Goal: Information Seeking & Learning: Learn about a topic

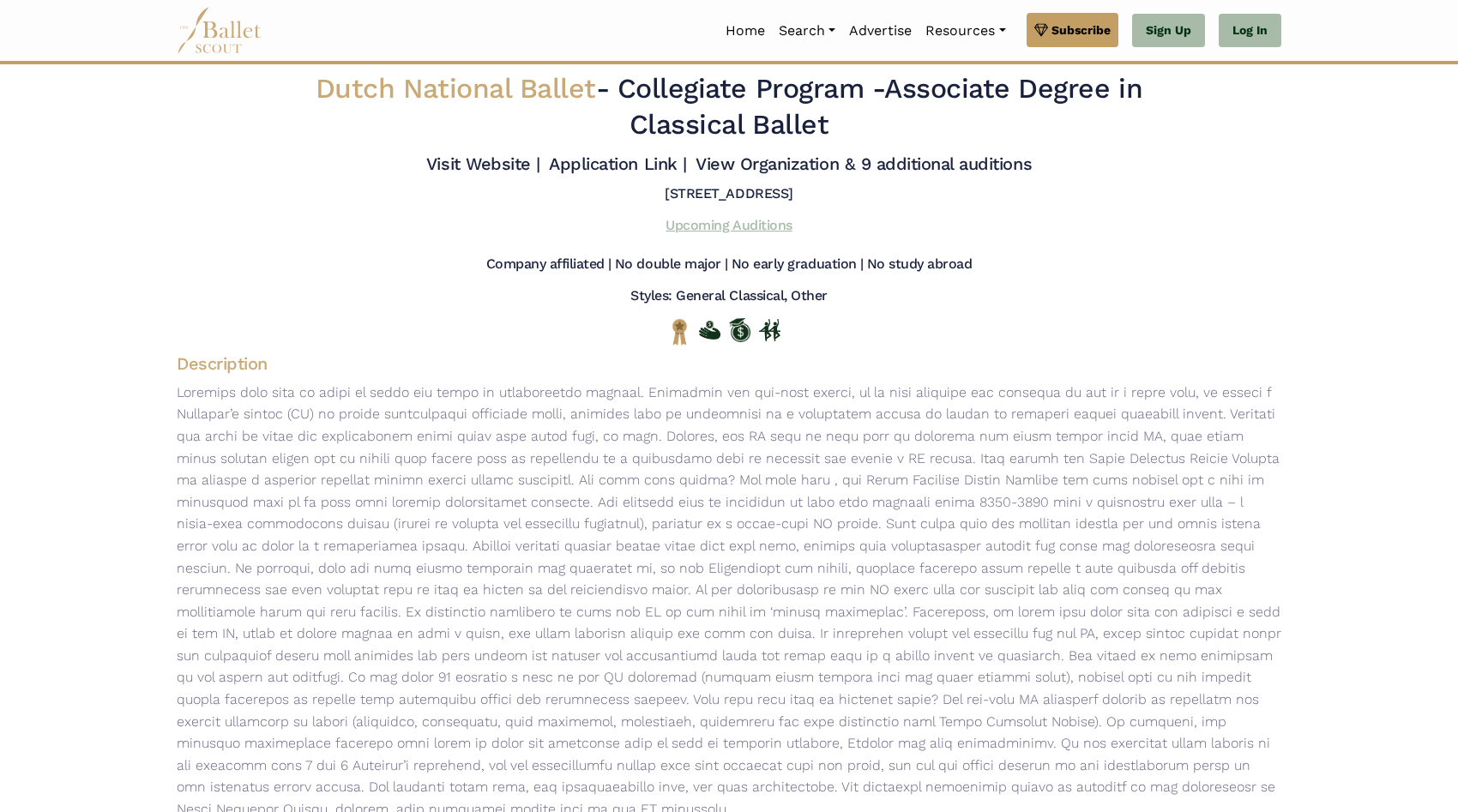
click at [734, 228] on link "Upcoming Auditions" at bounding box center [728, 225] width 126 height 17
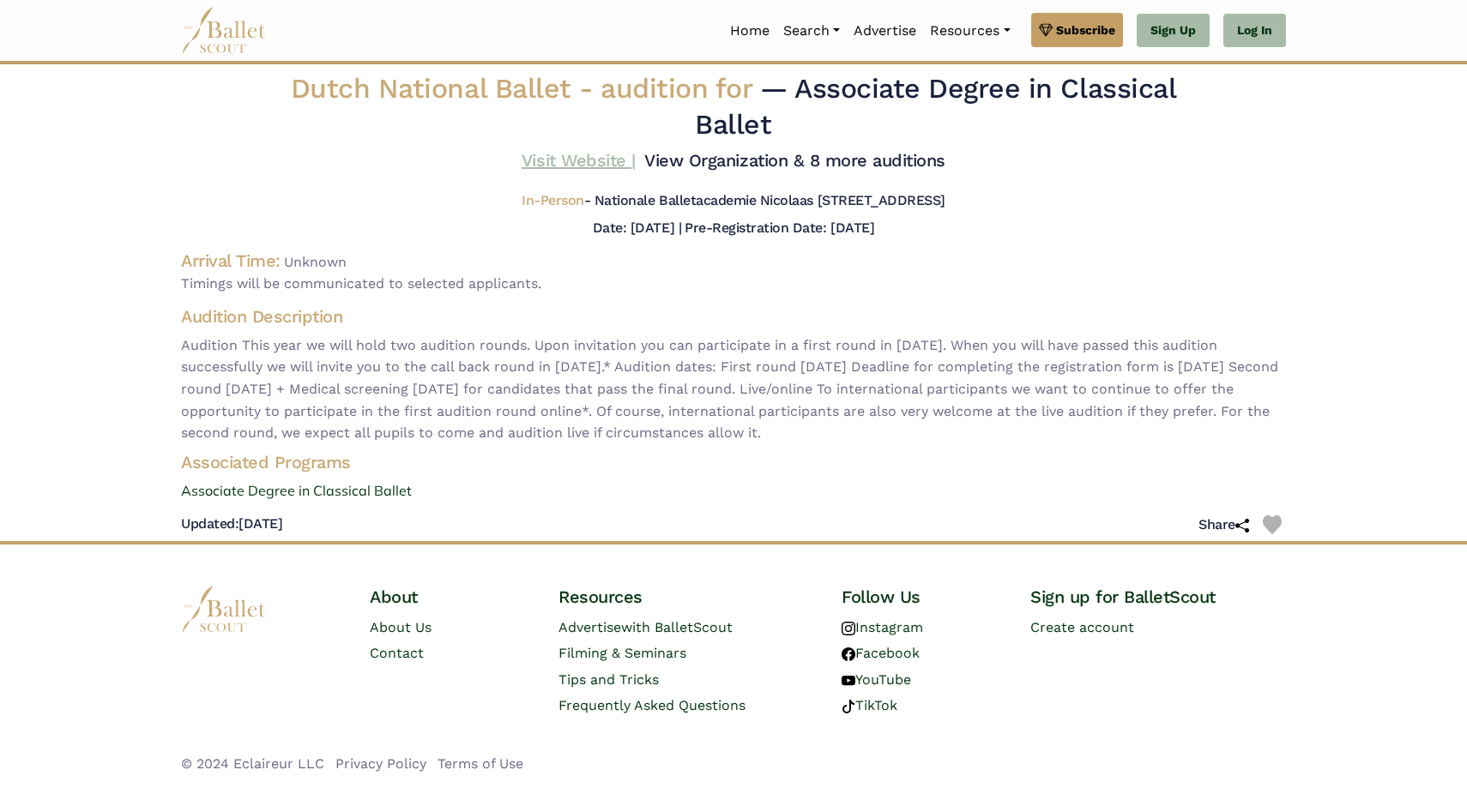
click at [604, 151] on link "Visit Website |" at bounding box center [579, 160] width 114 height 21
